Goal: Transaction & Acquisition: Book appointment/travel/reservation

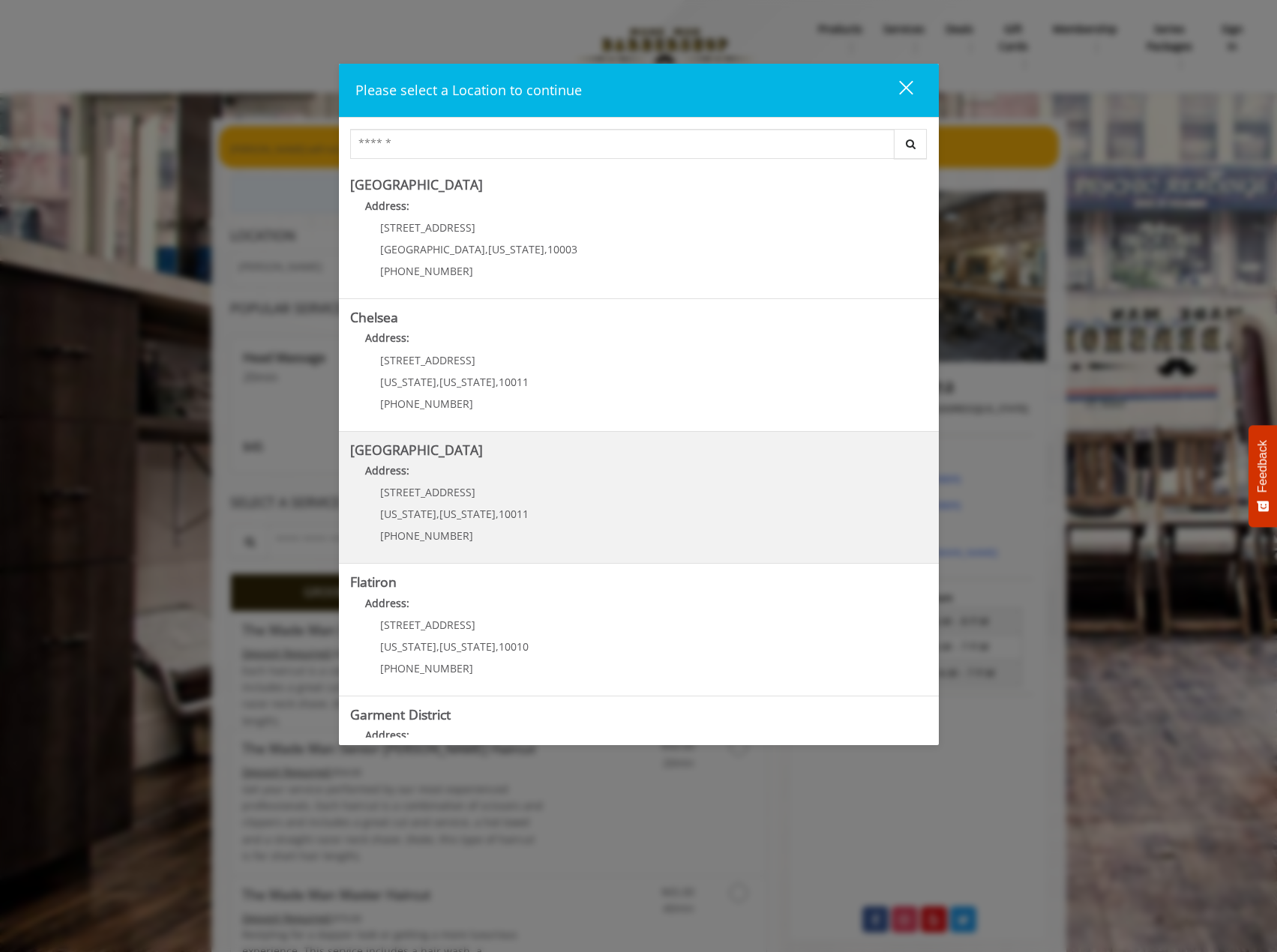
click at [600, 501] on Street "Chelsea 15th Street Address: 267 W 15th St New York , New York , 10011 (646) 85…" at bounding box center [638, 497] width 577 height 109
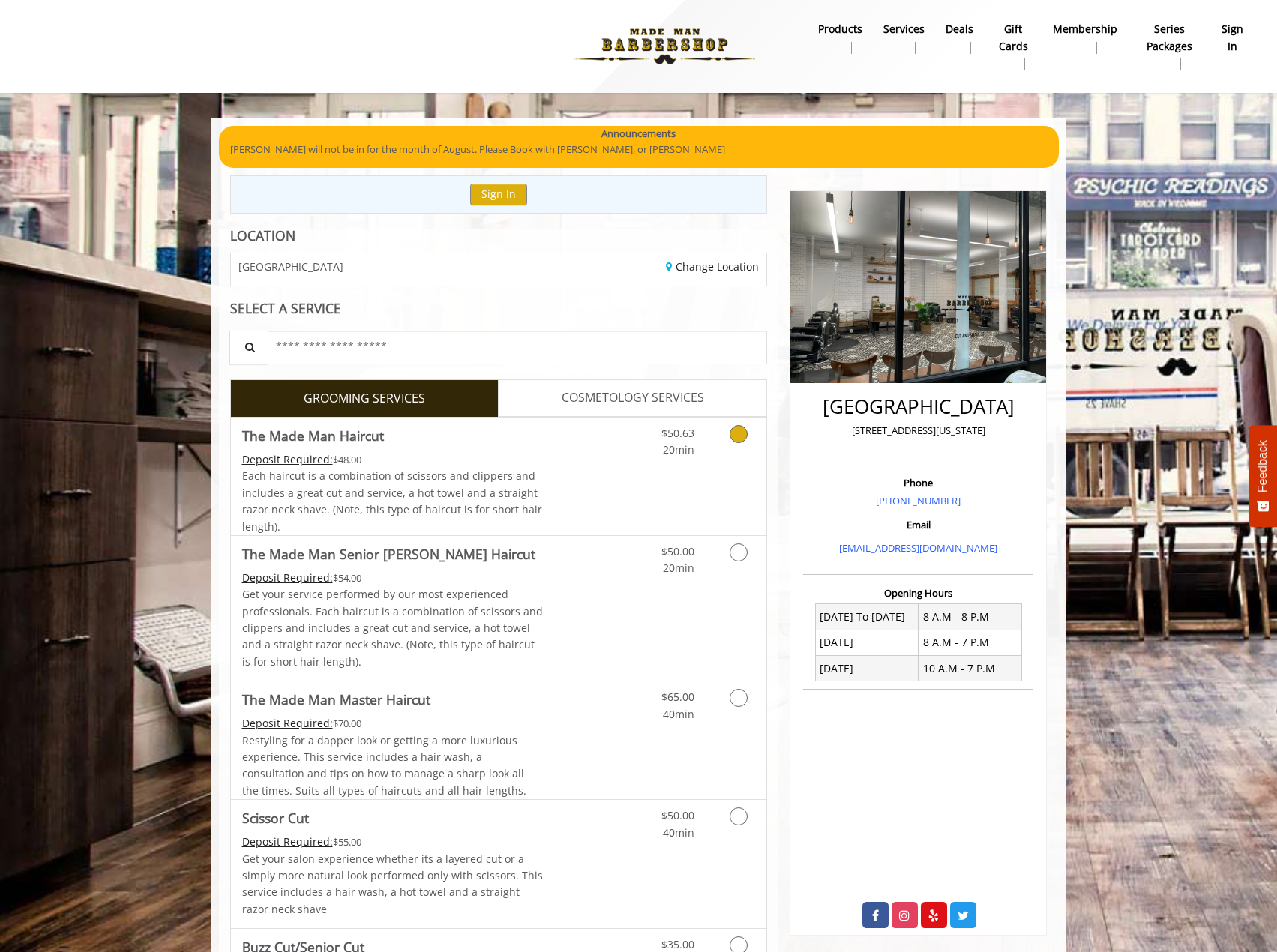
click at [735, 449] on link "Grooming services" at bounding box center [735, 438] width 38 height 41
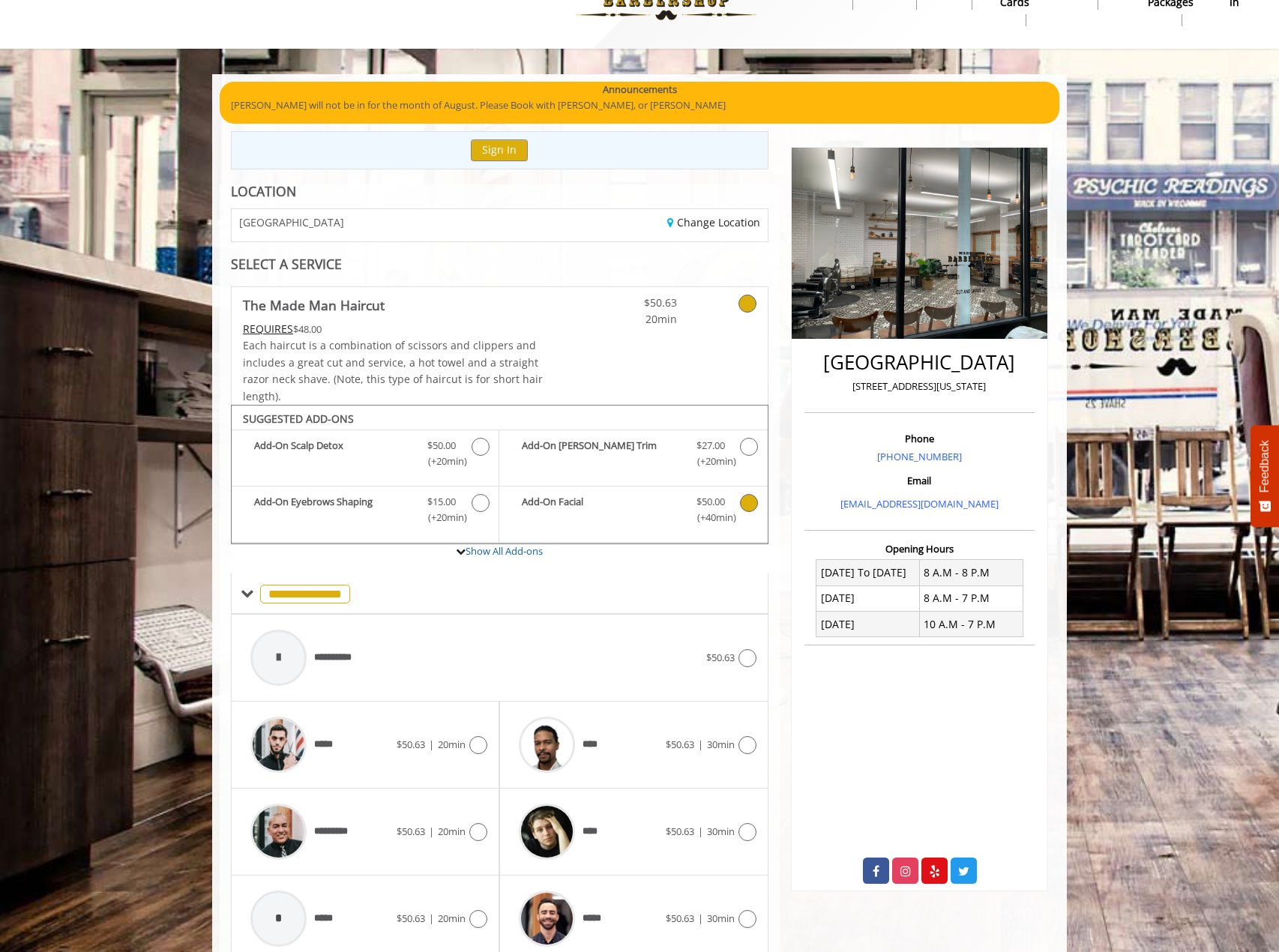
scroll to position [107, 0]
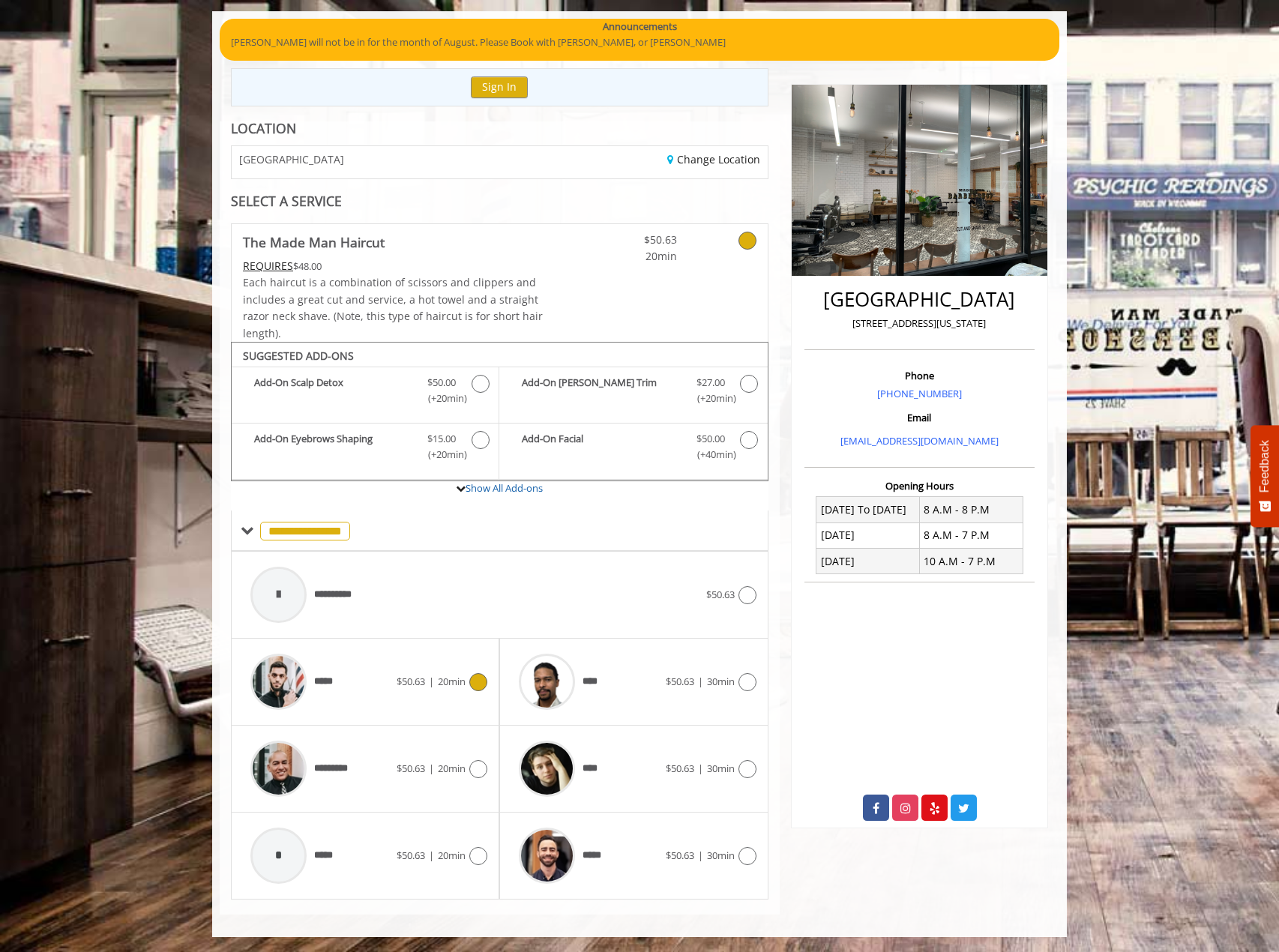
click at [444, 689] on span "$50.63 | 20min" at bounding box center [431, 681] width 69 height 15
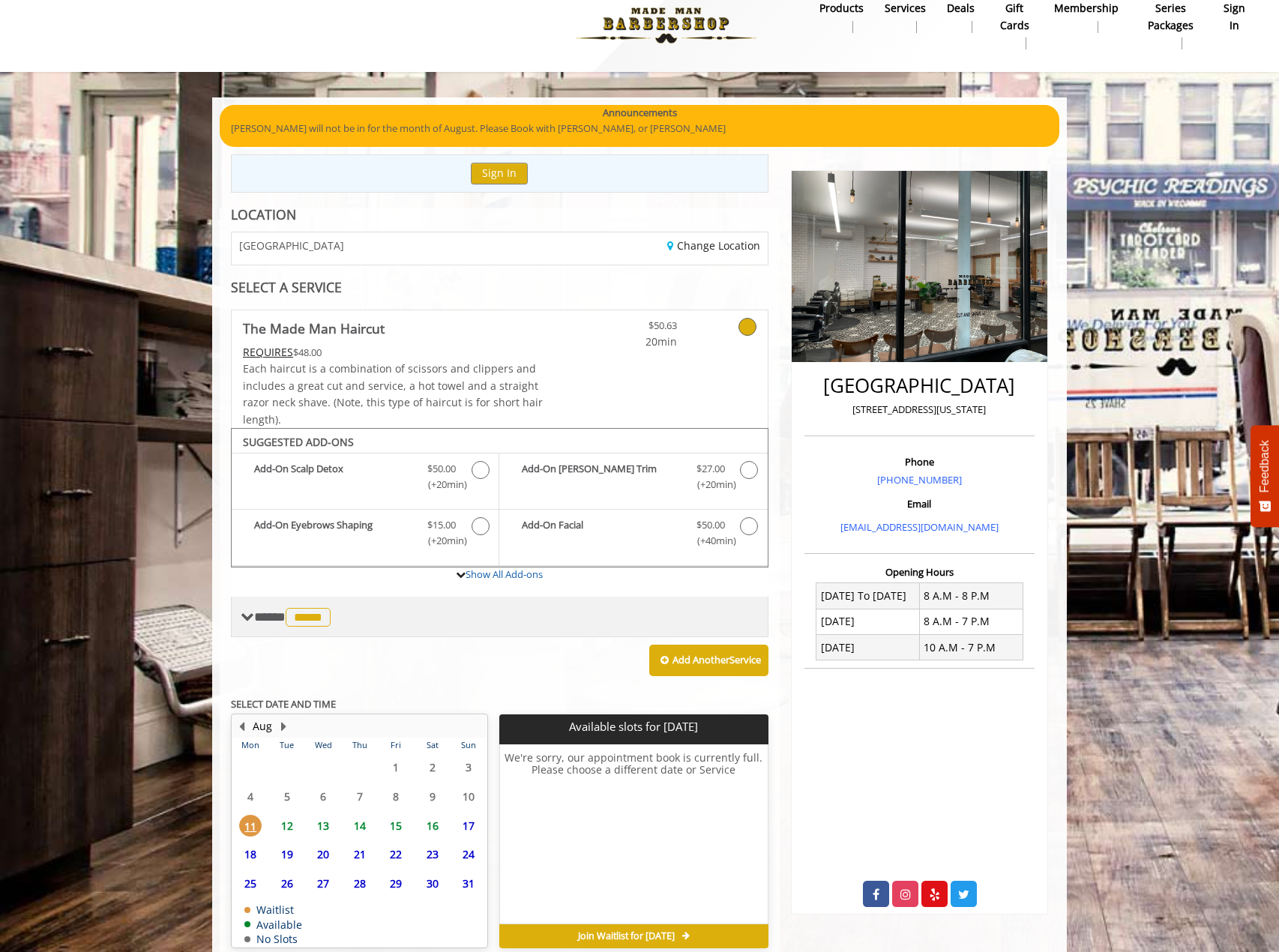
scroll to position [91, 0]
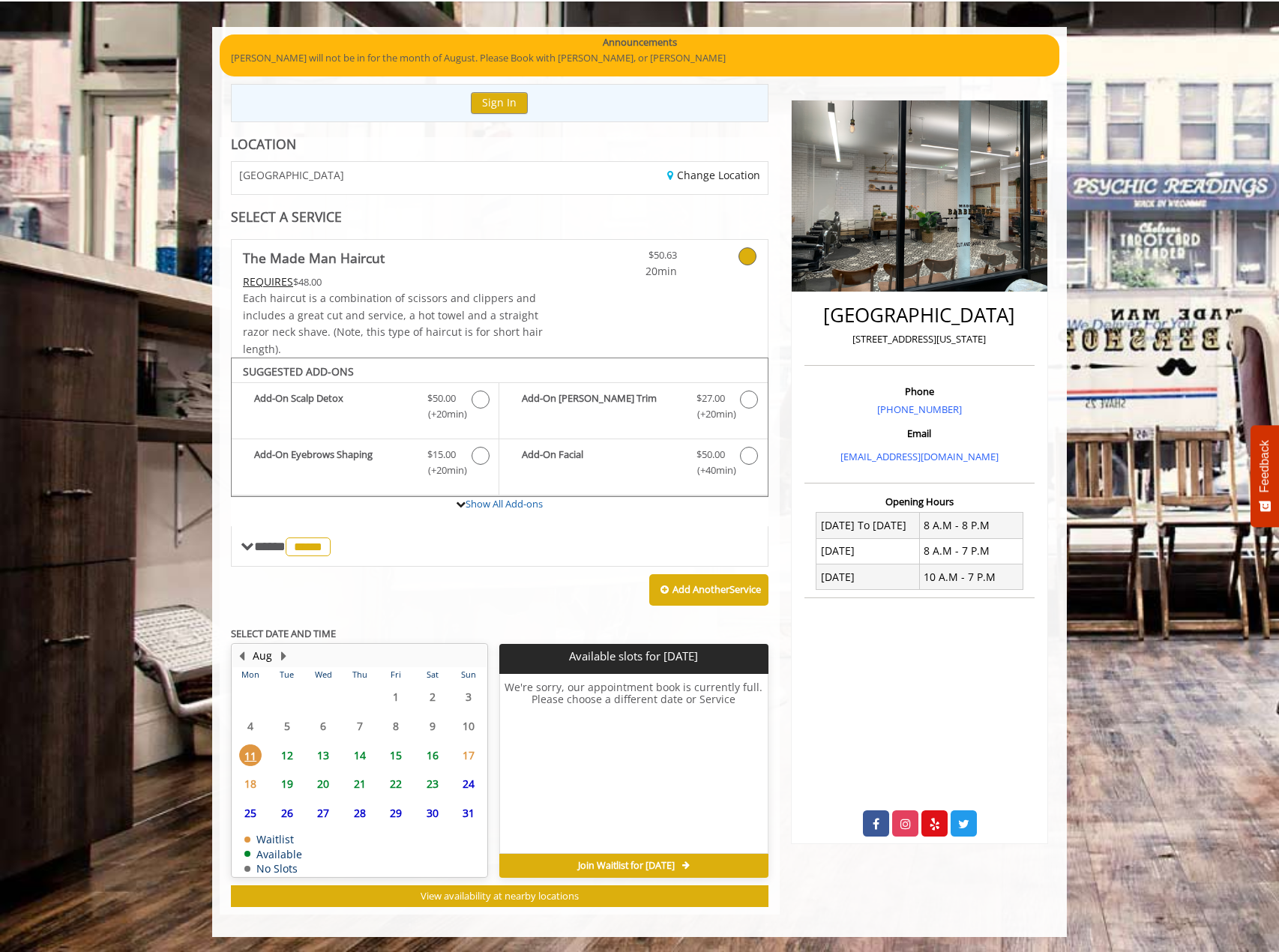
click at [286, 763] on span "12" at bounding box center [287, 755] width 23 height 22
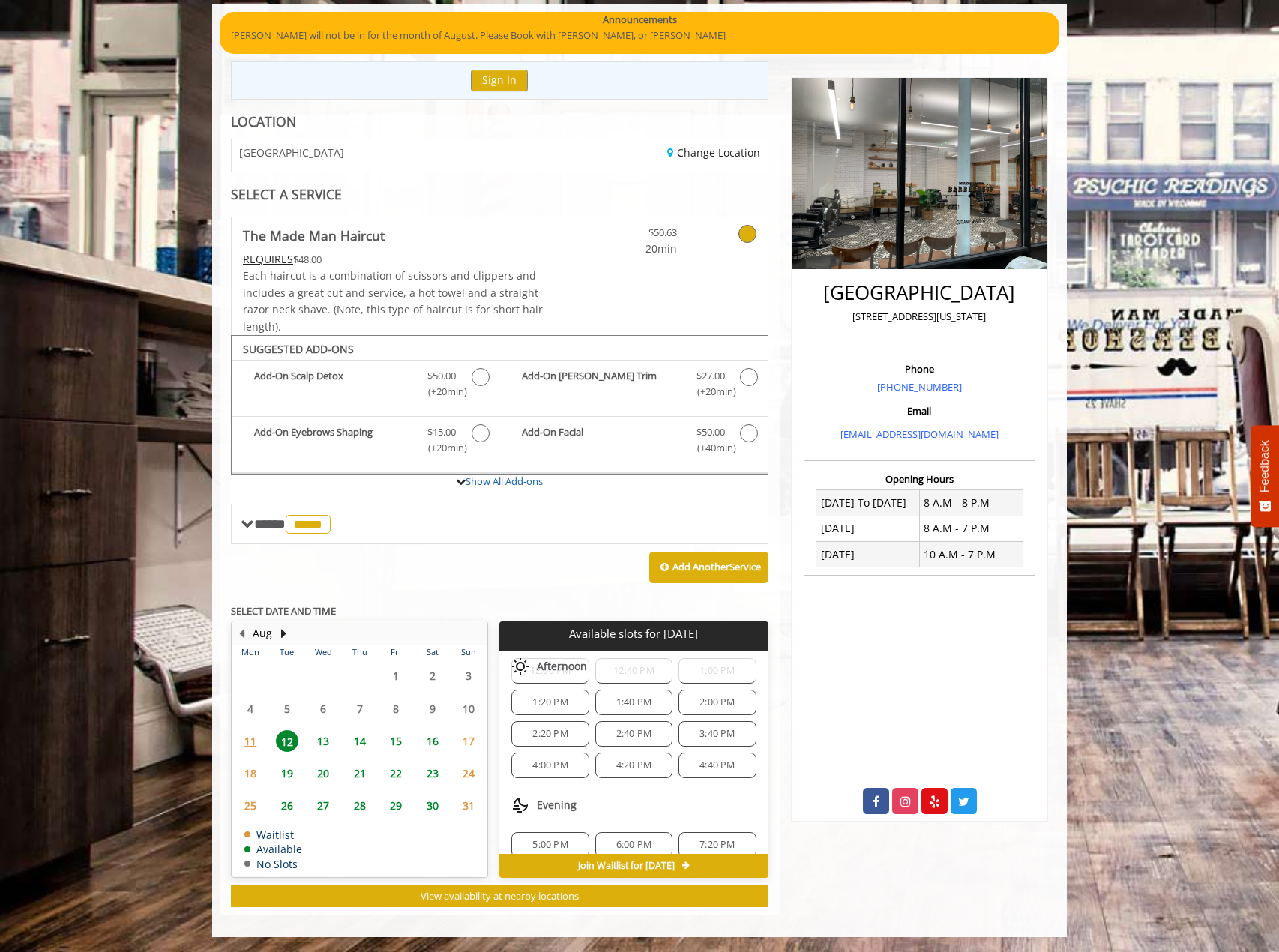
scroll to position [193, 0]
click at [620, 824] on span "6:00 PM" at bounding box center [634, 829] width 36 height 12
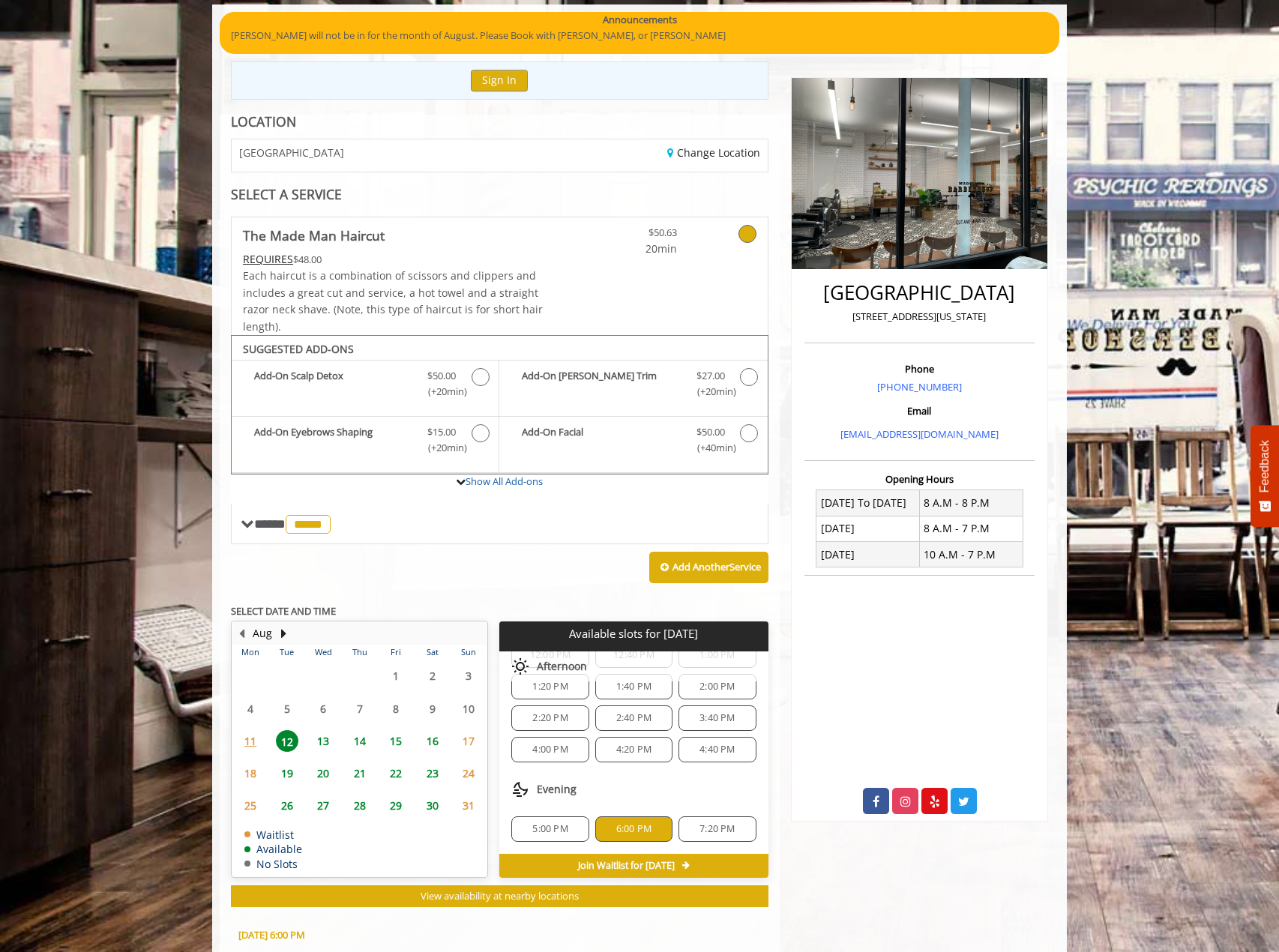
scroll to position [385, 0]
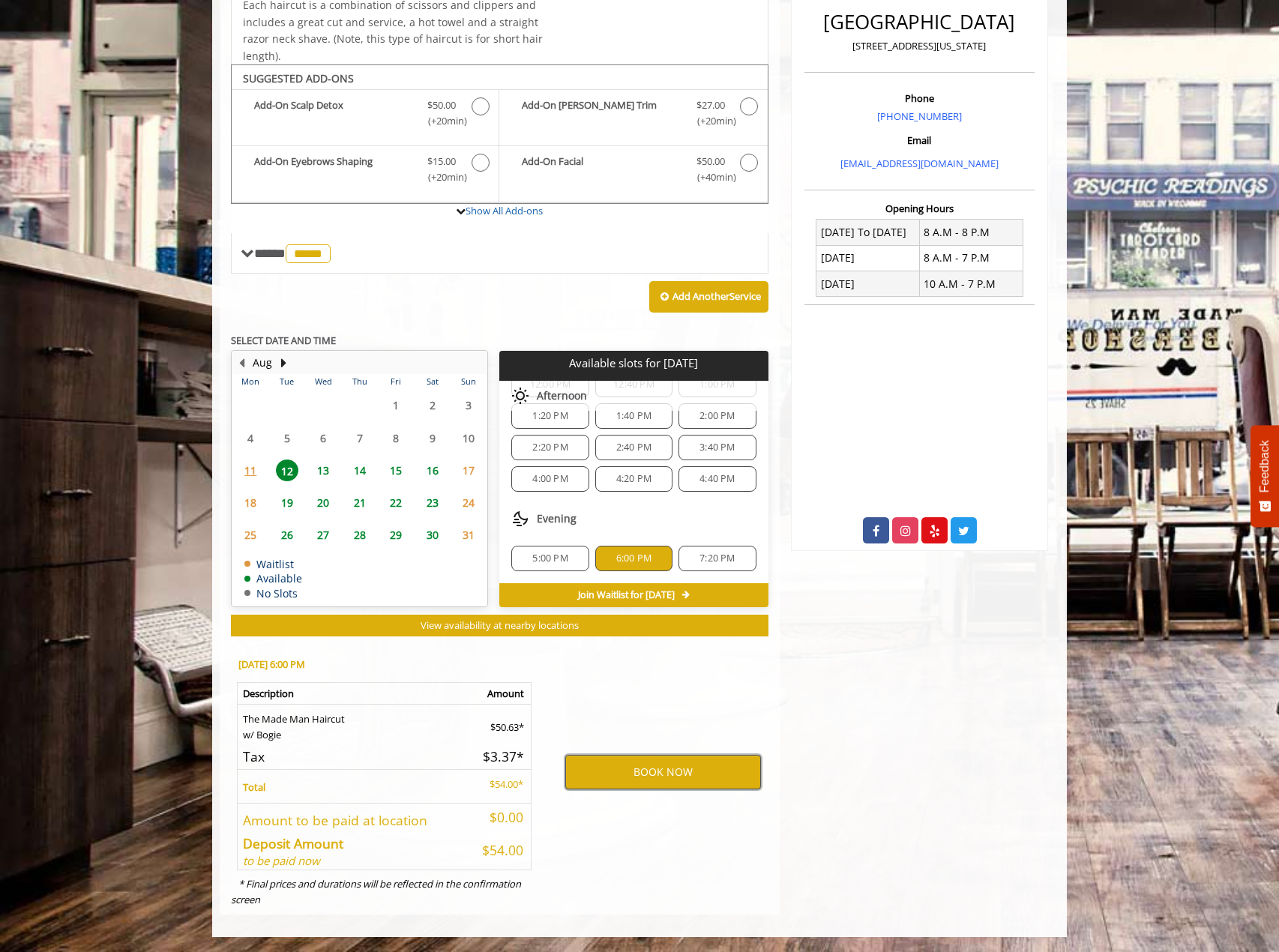
click at [633, 777] on button "BOOK NOW" at bounding box center [663, 772] width 196 height 35
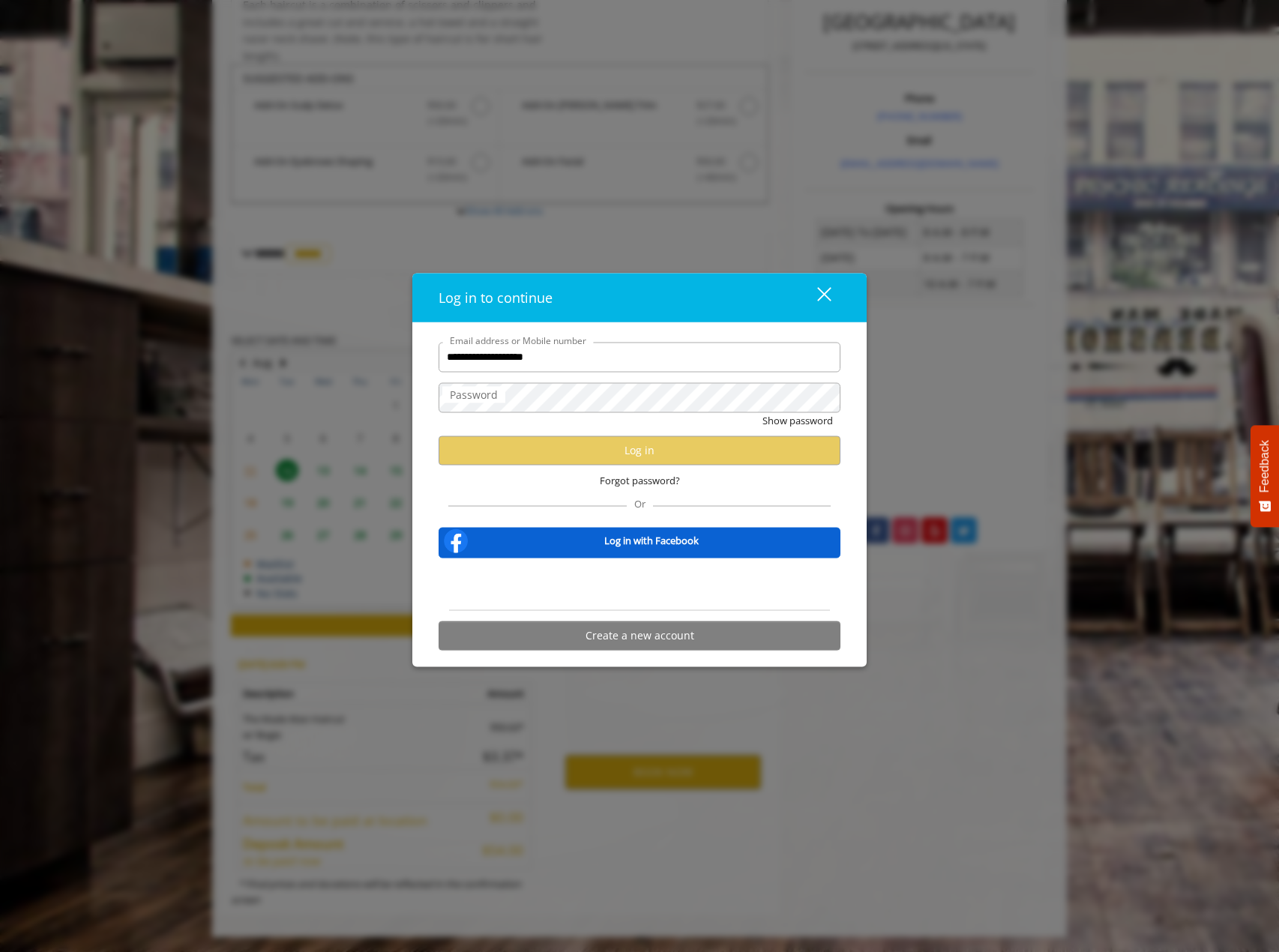
type input "**********"
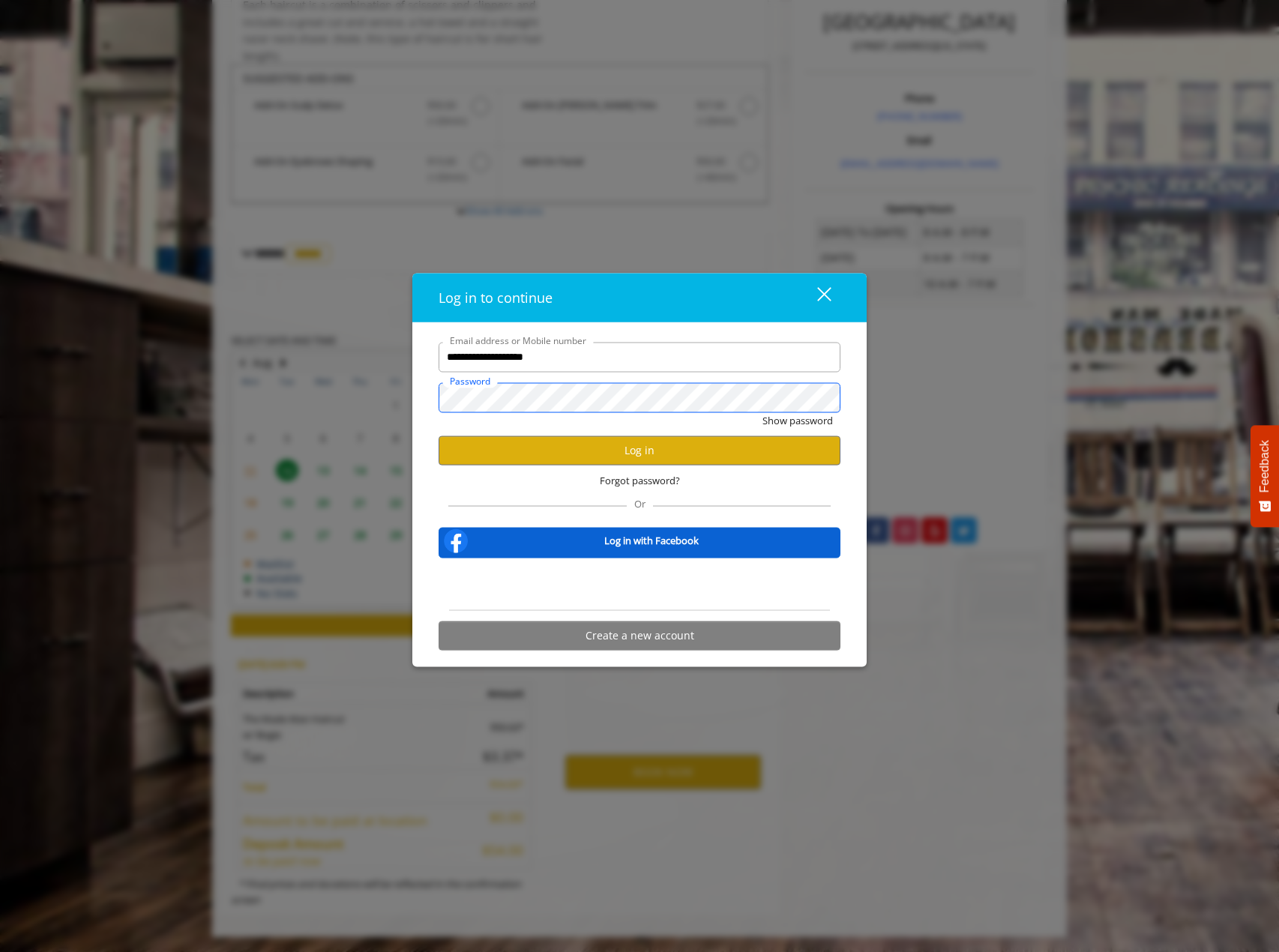
click at [763, 412] on button "Show password" at bounding box center [797, 419] width 70 height 15
click at [676, 453] on button "Log in" at bounding box center [639, 450] width 402 height 29
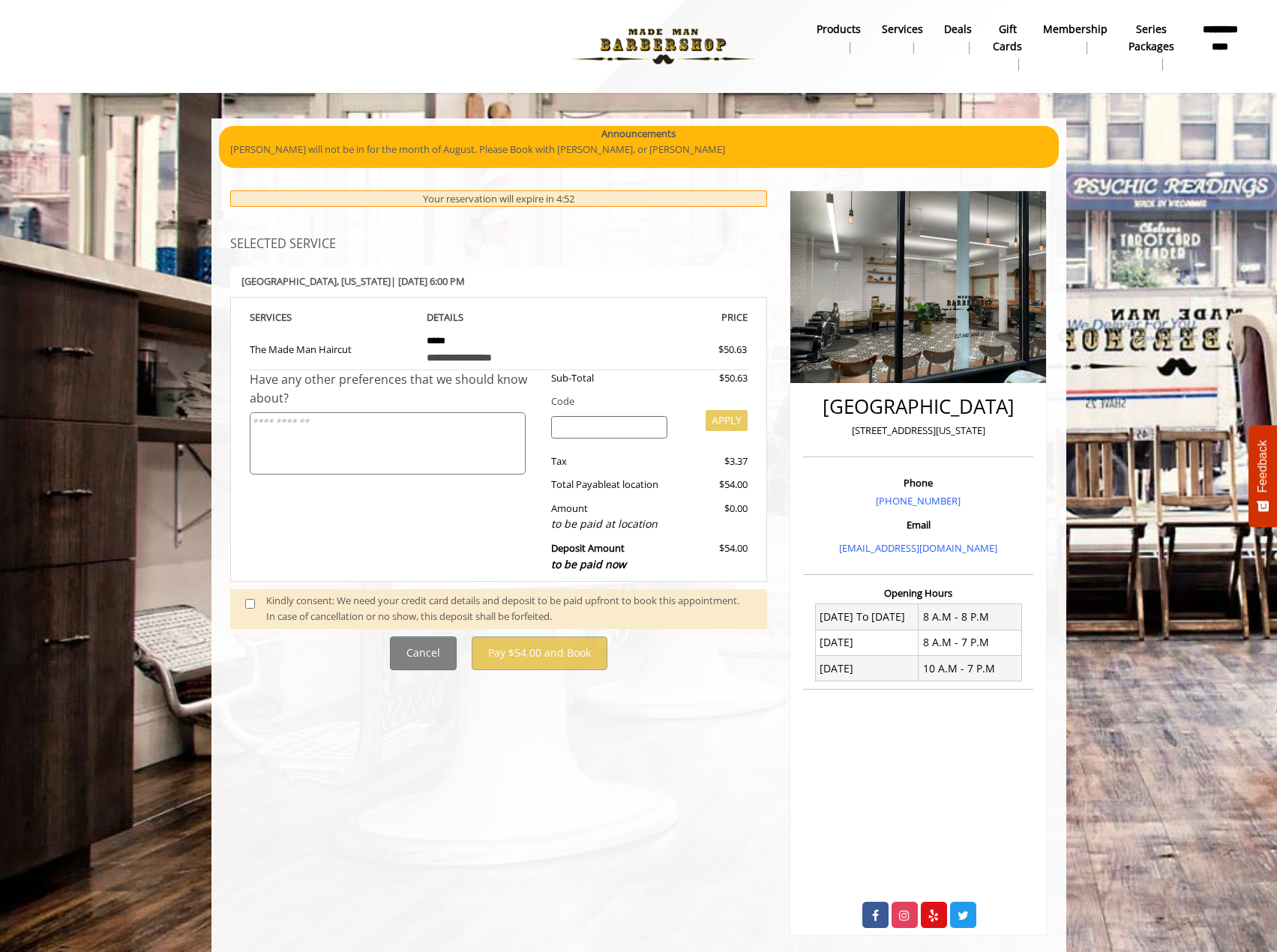
click at [255, 605] on span at bounding box center [255, 609] width 44 height 32
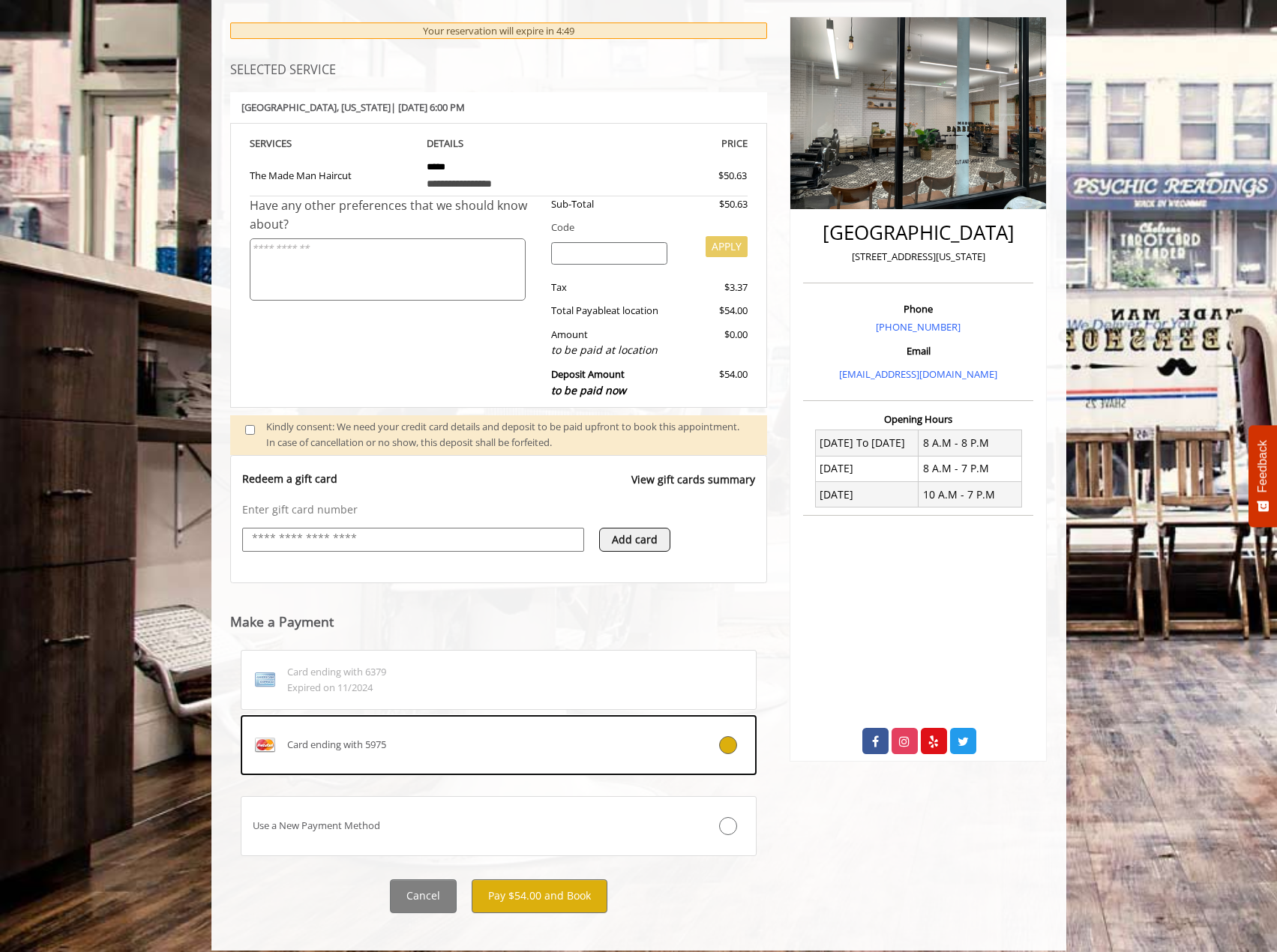
scroll to position [187, 0]
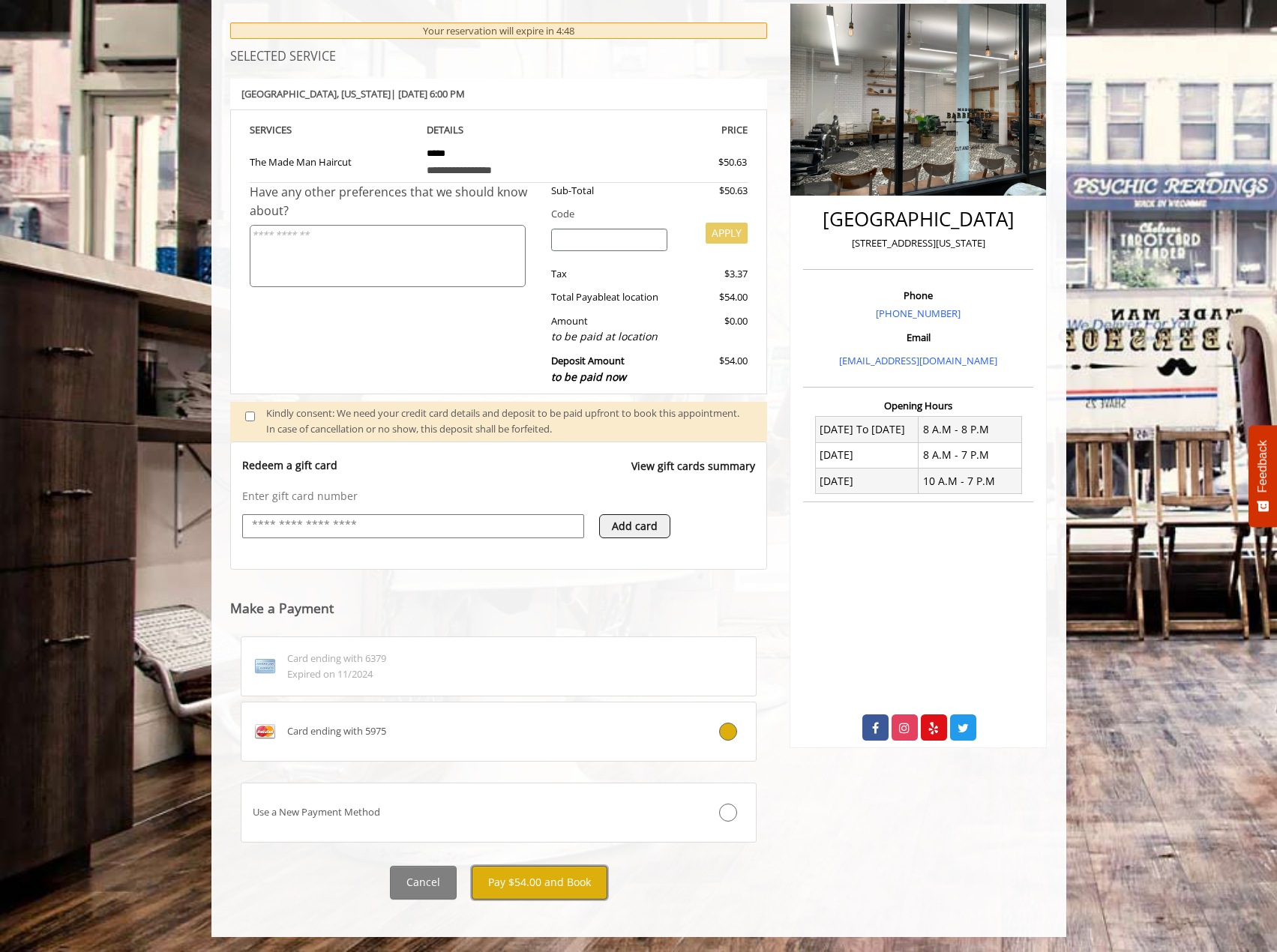
click at [555, 890] on button "Pay $54.00 and Book" at bounding box center [540, 883] width 136 height 34
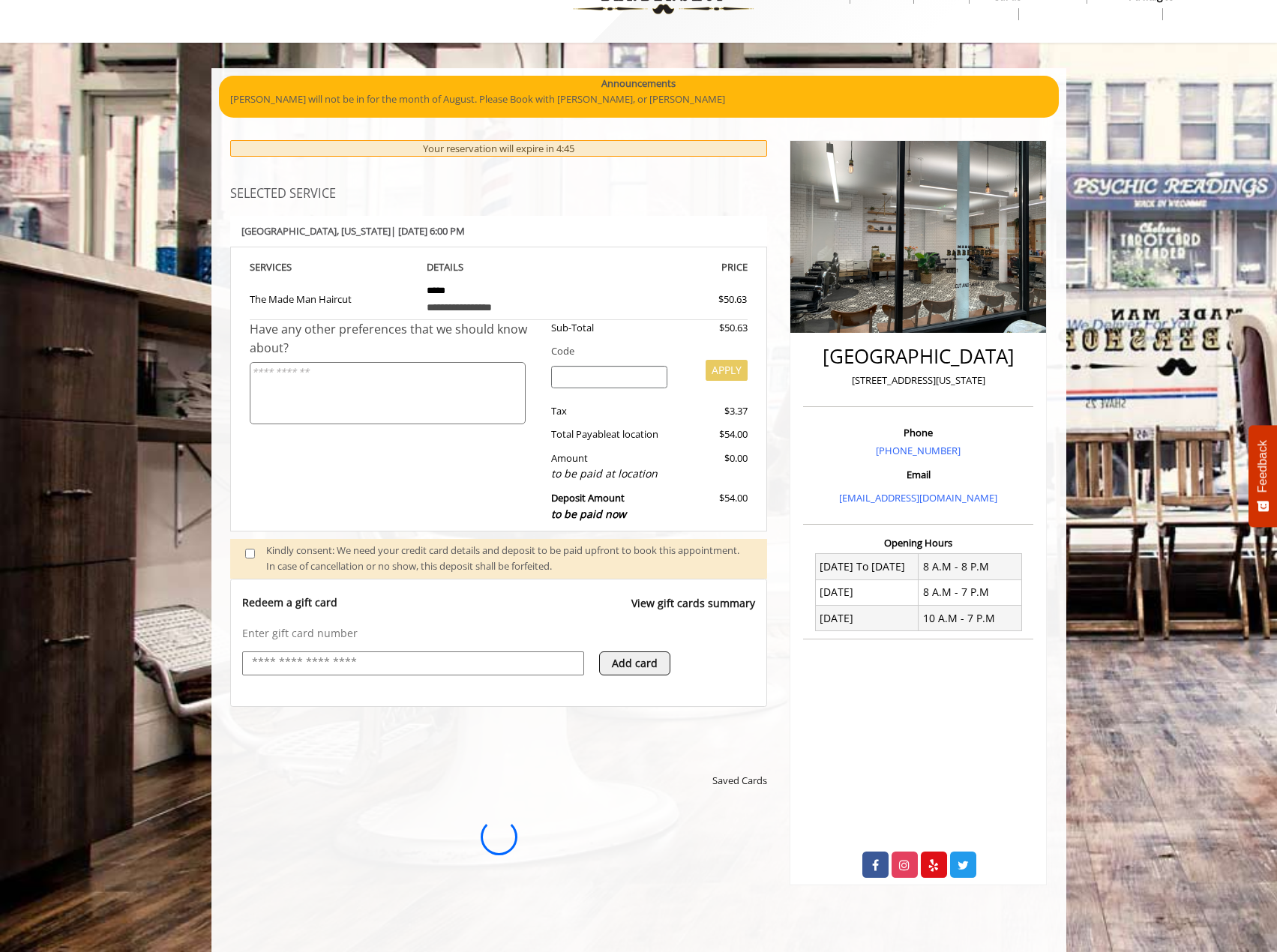
scroll to position [37, 0]
